Goal: Browse casually: Explore the website without a specific task or goal

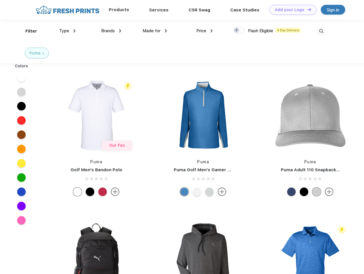
scroll to position [0, 0]
click at [291, 10] on link "Add your Logo Design Tool" at bounding box center [293, 10] width 47 height 10
click at [0, 0] on div "Design Tool" at bounding box center [0, 0] width 0 height 0
click at [307, 9] on link "Add your Logo Design Tool" at bounding box center [293, 10] width 47 height 10
click at [27, 31] on div "Filter" at bounding box center [31, 31] width 12 height 7
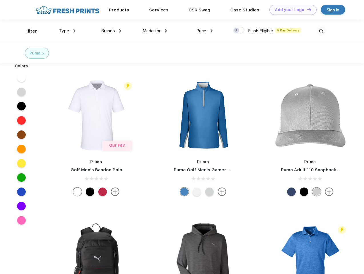
click at [67, 31] on span "Type" at bounding box center [64, 30] width 10 height 5
click at [111, 31] on span "Brands" at bounding box center [108, 30] width 14 height 5
click at [155, 31] on span "Made for" at bounding box center [152, 30] width 18 height 5
click at [205, 31] on span "Price" at bounding box center [201, 30] width 10 height 5
click at [239, 31] on div at bounding box center [238, 30] width 11 height 6
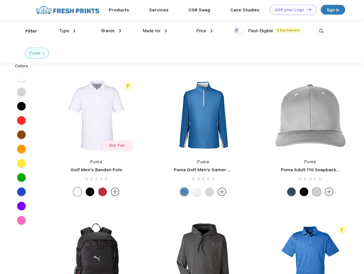
click at [237, 31] on input "checkbox" at bounding box center [235, 29] width 4 height 4
click at [321, 31] on img at bounding box center [321, 31] width 9 height 9
